Goal: Complete application form

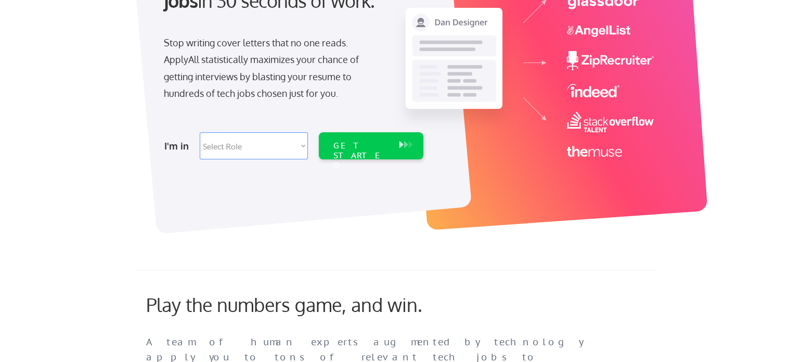
scroll to position [156, 0]
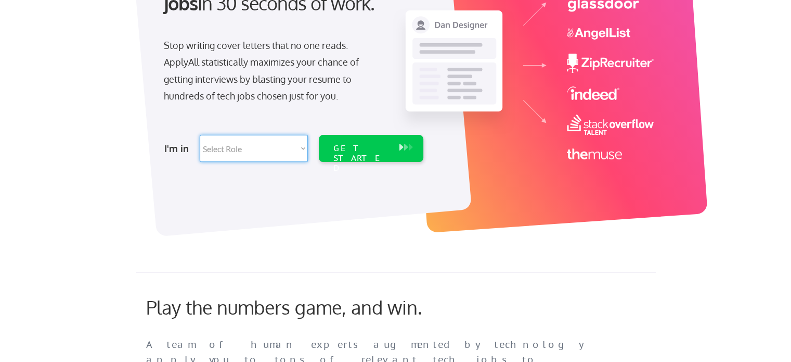
click at [279, 148] on select "Select Role Software Engineering Product Management Customer Success Sales UI/U…" at bounding box center [254, 148] width 108 height 27
select select ""marketing___comms""
click at [200, 135] on select "Select Role Software Engineering Product Management Customer Success Sales UI/U…" at bounding box center [254, 148] width 108 height 27
select select ""marketing___comms""
click at [334, 153] on div "GET STARTED" at bounding box center [361, 148] width 66 height 27
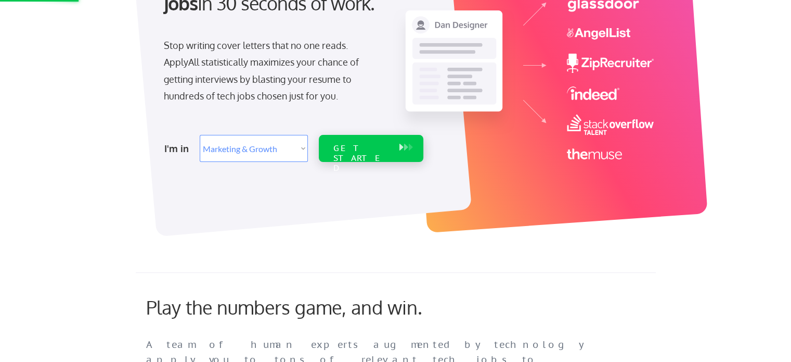
click at [334, 153] on div "GET STARTED" at bounding box center [361, 148] width 66 height 27
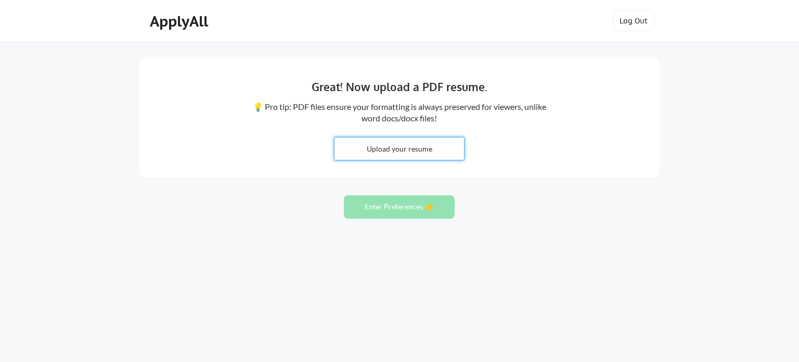
click at [362, 154] on input "file" at bounding box center [399, 148] width 130 height 22
type input "C:\fakepath\[PERSON_NAME].pdf"
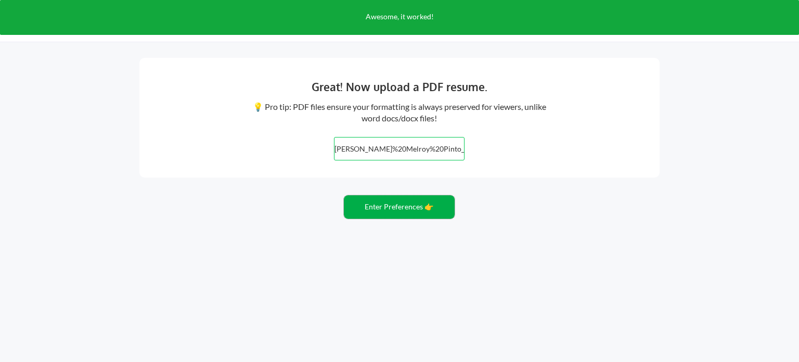
click at [441, 204] on button "Enter Preferences 👉" at bounding box center [399, 206] width 111 height 23
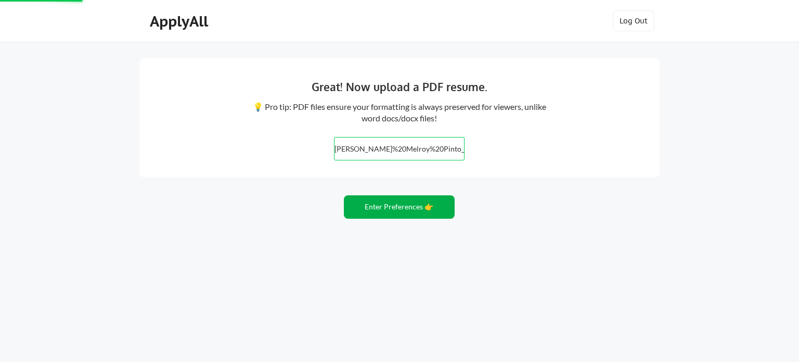
click at [416, 204] on button "Enter Preferences 👉" at bounding box center [399, 206] width 111 height 23
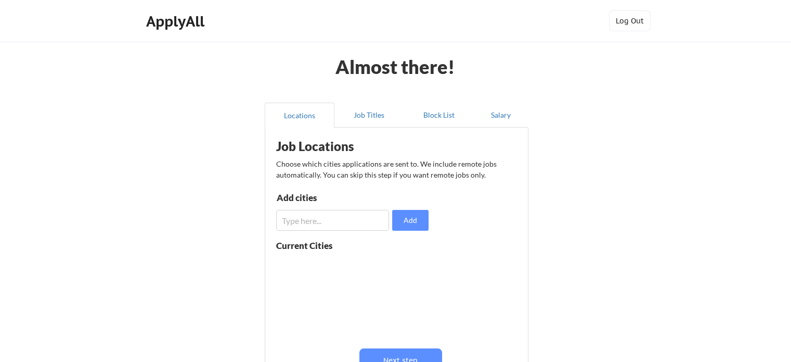
click at [355, 222] on input "input" at bounding box center [332, 220] width 113 height 21
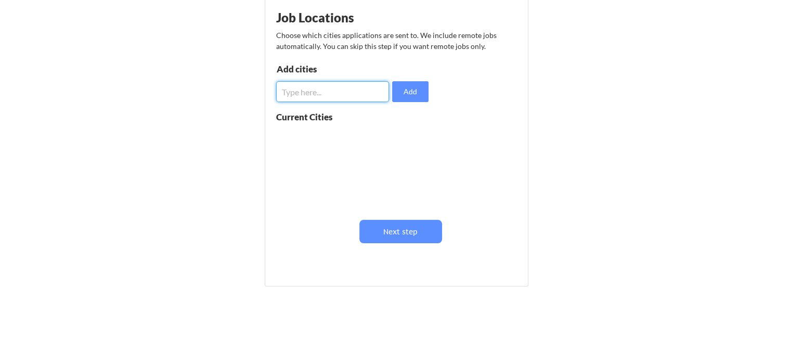
scroll to position [131, 0]
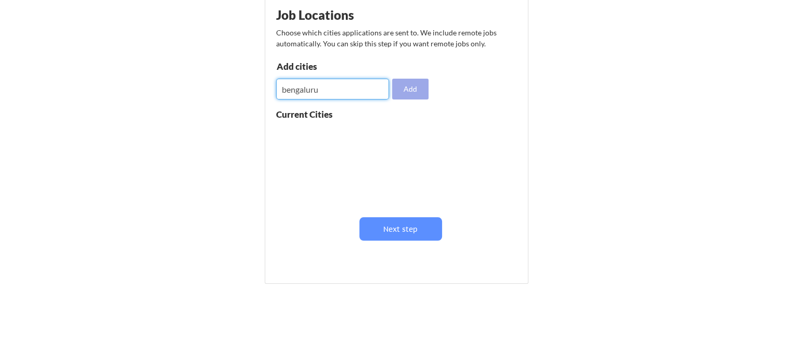
type input "bengaluru"
click at [412, 91] on button "Add" at bounding box center [410, 89] width 36 height 21
click at [353, 91] on input "input" at bounding box center [332, 89] width 113 height 21
type input "dubai"
click at [415, 83] on button "Add" at bounding box center [410, 89] width 36 height 21
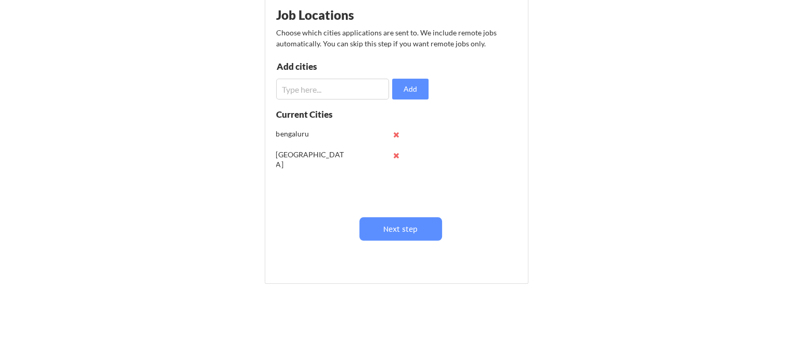
click at [362, 93] on input "input" at bounding box center [332, 89] width 113 height 21
type input "hydrabad"
click at [424, 87] on button "Add" at bounding box center [410, 89] width 36 height 21
click at [389, 221] on button "Next step" at bounding box center [400, 228] width 83 height 23
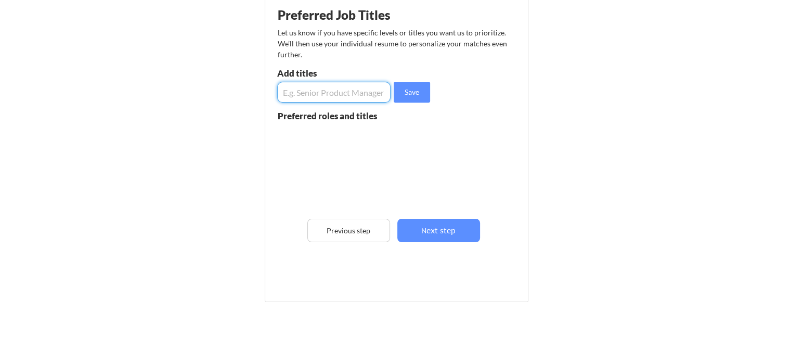
click at [366, 93] on input "input" at bounding box center [333, 92] width 113 height 21
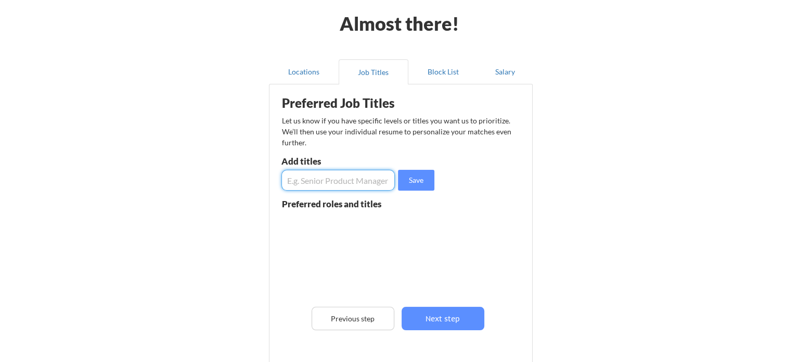
scroll to position [42, 0]
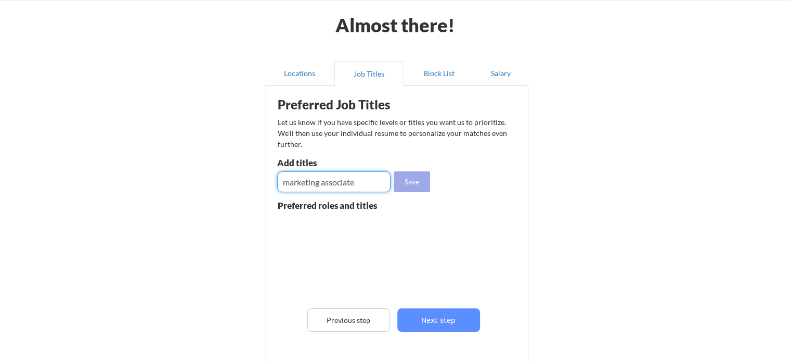
type input "marketing associate"
click at [417, 179] on button "Save" at bounding box center [412, 181] width 36 height 21
click at [358, 178] on input "input" at bounding box center [333, 181] width 113 height 21
type input "social media"
click at [404, 179] on button "Save" at bounding box center [412, 181] width 36 height 21
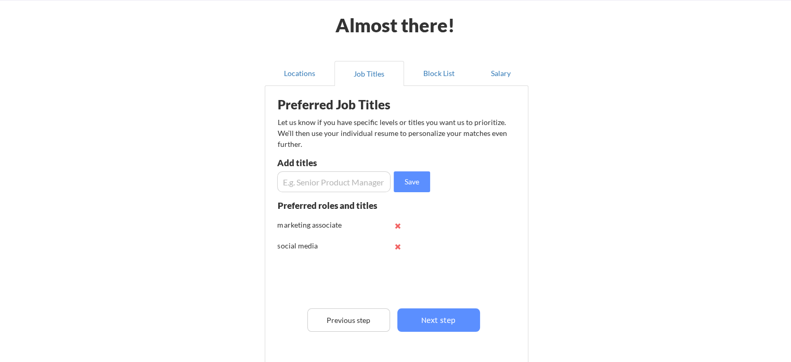
click at [362, 179] on input "input" at bounding box center [333, 181] width 113 height 21
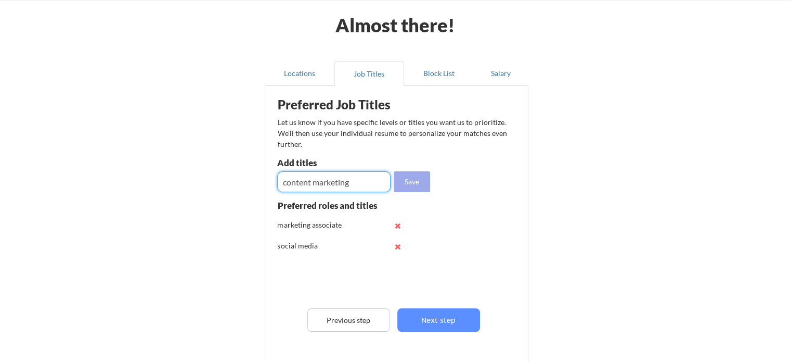
type input "content marketing"
click at [415, 176] on button "Save" at bounding box center [412, 181] width 36 height 21
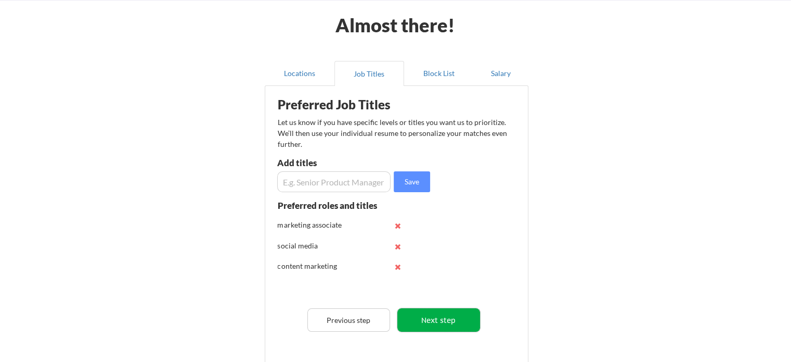
click at [429, 317] on button "Next step" at bounding box center [438, 319] width 83 height 23
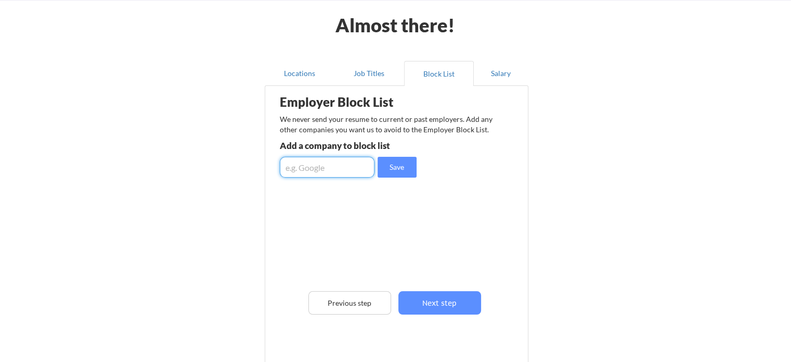
click at [316, 166] on input "input" at bounding box center [327, 167] width 95 height 21
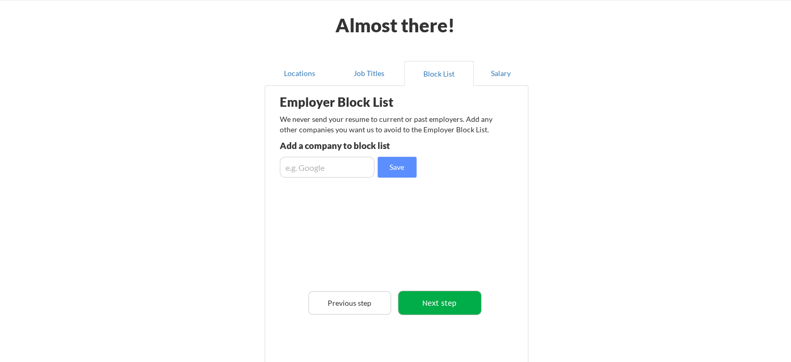
click at [440, 304] on button "Next step" at bounding box center [439, 302] width 83 height 23
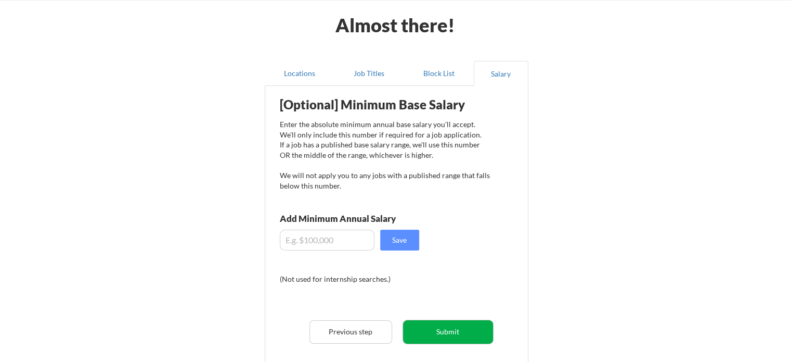
click at [441, 320] on button "Submit" at bounding box center [448, 331] width 90 height 23
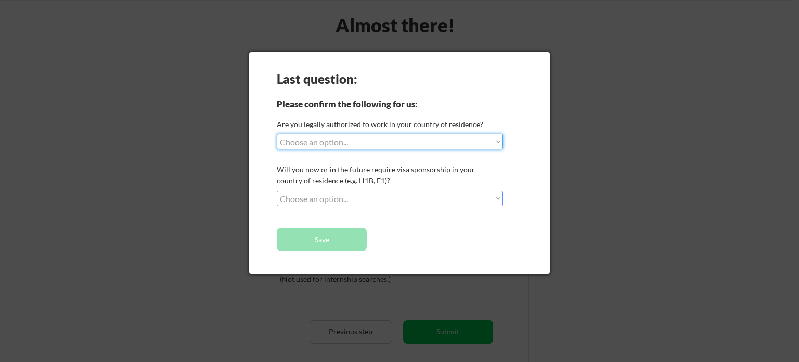
click at [347, 139] on select "Choose an option... Yes, I am a US Citizen Yes, I am a Canadian Citizen Yes, I …" at bounding box center [390, 142] width 226 height 16
select select ""no__i_am_not__yet__authorized""
click at [277, 134] on select "Choose an option... Yes, I am a US Citizen Yes, I am a Canadian Citizen Yes, I …" at bounding box center [390, 142] width 226 height 16
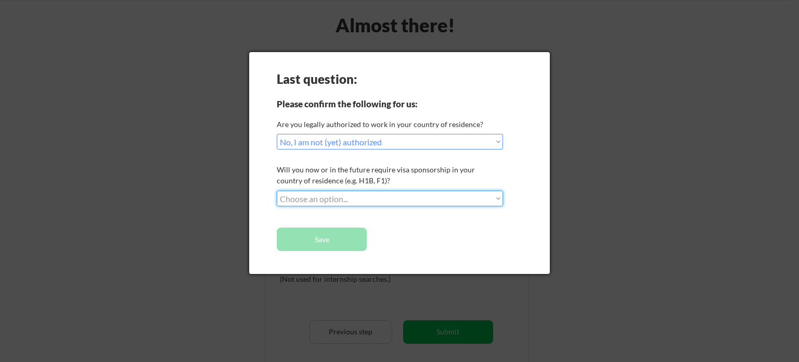
click at [350, 198] on select "Choose an option... No, I will not need sponsorship Yes, I will need sponsorship" at bounding box center [390, 198] width 226 height 16
select select ""yes__i_will_need_sponsorship""
click at [277, 190] on select "Choose an option... No, I will not need sponsorship Yes, I will need sponsorship" at bounding box center [390, 198] width 226 height 16
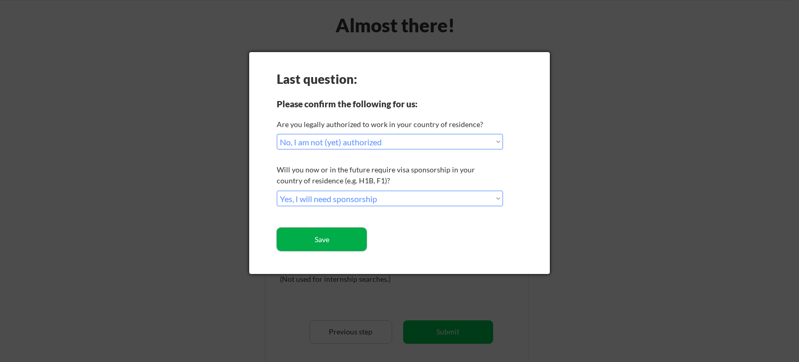
click at [352, 244] on button "Save" at bounding box center [322, 238] width 90 height 23
